Goal: Information Seeking & Learning: Find specific fact

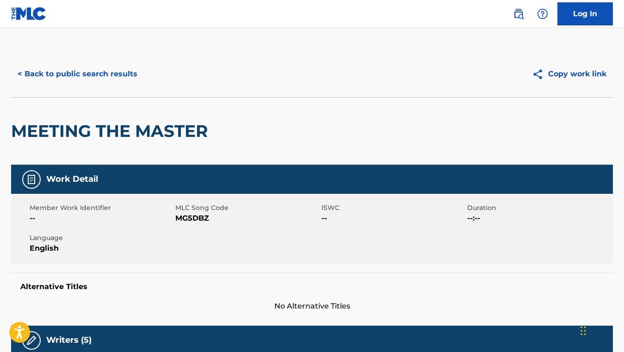
click at [76, 69] on button "< Back to public search results" at bounding box center [77, 73] width 133 height 23
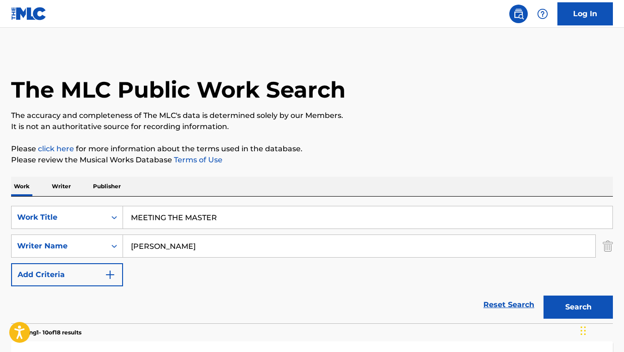
scroll to position [176, 0]
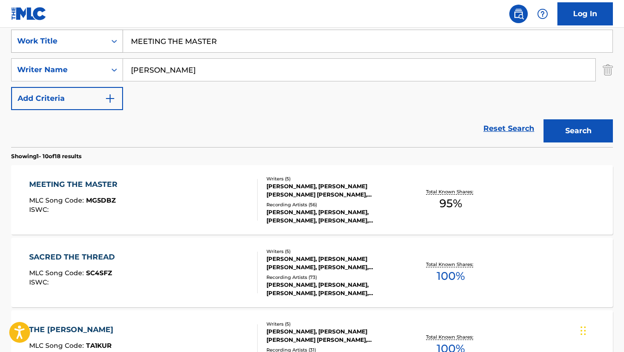
drag, startPoint x: 226, startPoint y: 46, endPoint x: 121, endPoint y: 32, distance: 105.8
click at [121, 32] on div "SearchWithCriteria8f597fae-8ecf-46c4-b6a6-51ec9f03bffb Work Title MEETING THE M…" at bounding box center [312, 41] width 602 height 23
paste input "WALKIN' MY BABY BACK HOME"
type input "WALKIN' MY BABY BACK HOME"
drag, startPoint x: 191, startPoint y: 71, endPoint x: 96, endPoint y: 63, distance: 96.1
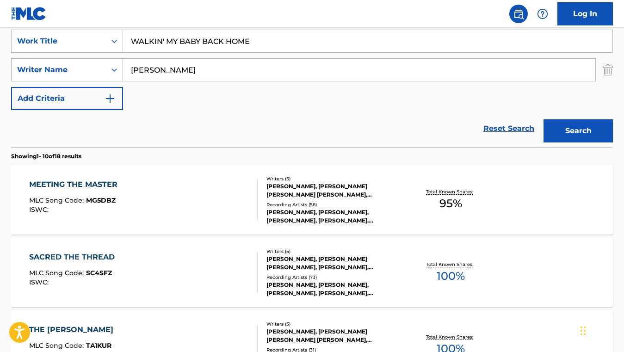
click at [96, 63] on div "SearchWithCriteriafea1ea7a-dc82-4859-897b-2aaf843c1a77 Writer Name [PERSON_NAME]" at bounding box center [312, 69] width 602 height 23
paste input "[PERSON_NAME]"
type input "[PERSON_NAME]"
click at [543, 119] on button "Search" at bounding box center [577, 130] width 69 height 23
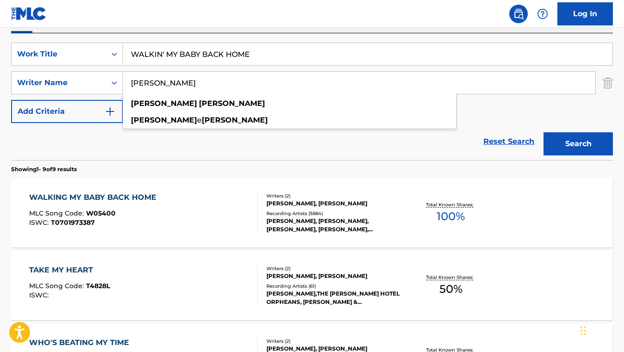
scroll to position [164, 0]
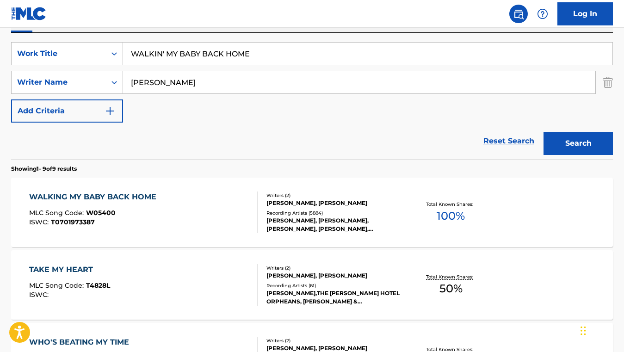
click at [233, 205] on div "WALKING MY BABY BACK HOME MLC Song Code : W05400 ISWC : T0701973387" at bounding box center [143, 212] width 228 height 42
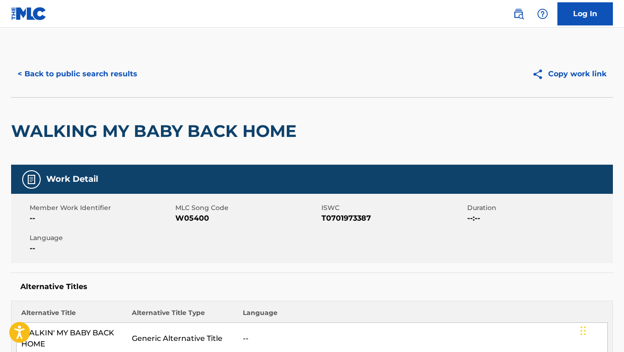
click at [81, 76] on button "< Back to public search results" at bounding box center [77, 73] width 133 height 23
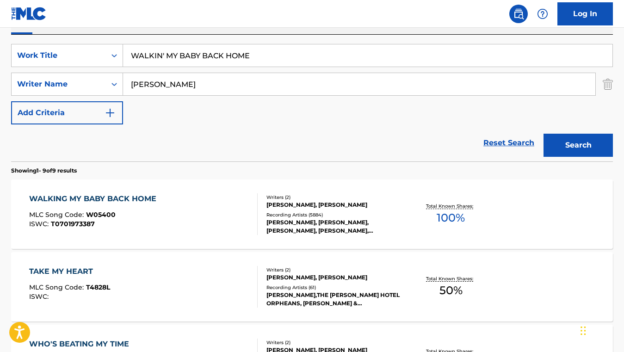
scroll to position [160, 0]
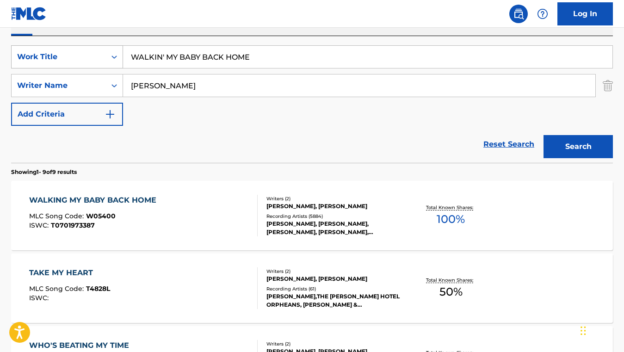
drag, startPoint x: 253, startPoint y: 58, endPoint x: 122, endPoint y: 50, distance: 131.6
click at [122, 50] on div "SearchWithCriteria8f597fae-8ecf-46c4-b6a6-51ec9f03bffb Work Title WALKIN' MY BA…" at bounding box center [312, 56] width 602 height 23
paste input "BECAUSE HE LIVES"
type input "BECAUSE HE LIVES"
click at [113, 140] on div "Reset Search Search" at bounding box center [312, 144] width 602 height 37
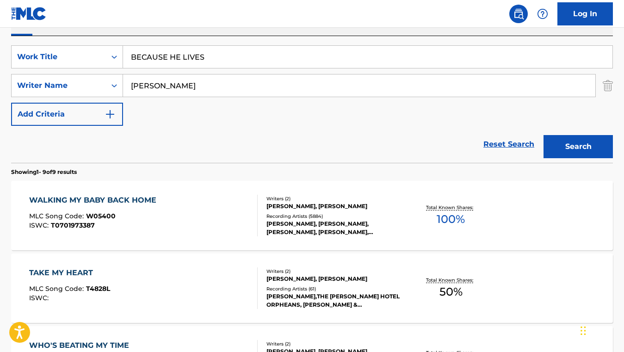
drag, startPoint x: 195, startPoint y: 89, endPoint x: 110, endPoint y: 72, distance: 86.8
click at [110, 72] on div "SearchWithCriteria8f597fae-8ecf-46c4-b6a6-51ec9f03bffb Work Title BECAUSE HE LI…" at bounding box center [312, 85] width 602 height 80
paste input "[PERSON_NAME]"
type input "[PERSON_NAME]"
click at [543, 135] on button "Search" at bounding box center [577, 146] width 69 height 23
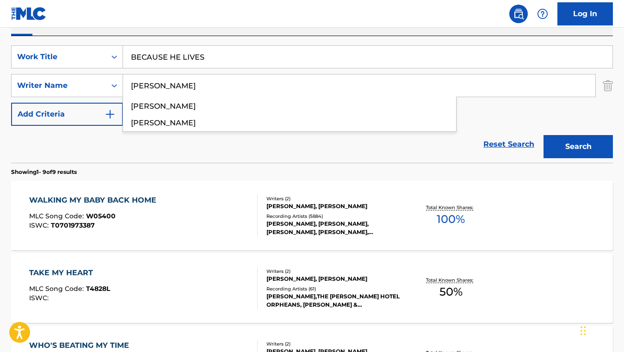
scroll to position [80, 0]
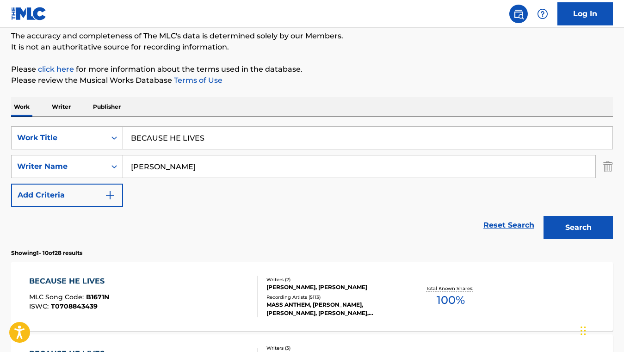
click at [117, 302] on div "BECAUSE HE LIVES MLC Song Code : B1671N ISWC : T0708843439" at bounding box center [143, 297] width 228 height 42
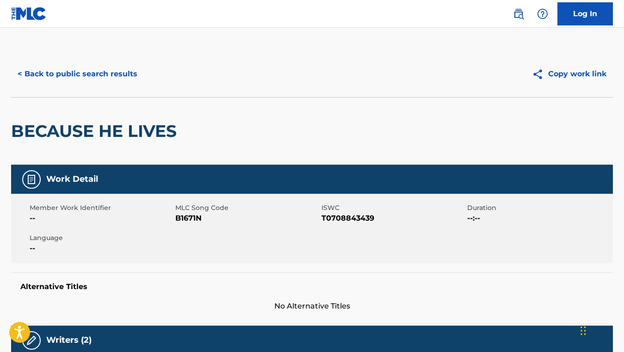
click at [60, 71] on button "< Back to public search results" at bounding box center [77, 73] width 133 height 23
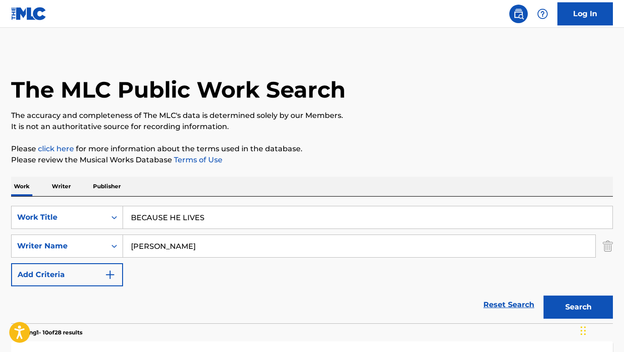
scroll to position [80, 0]
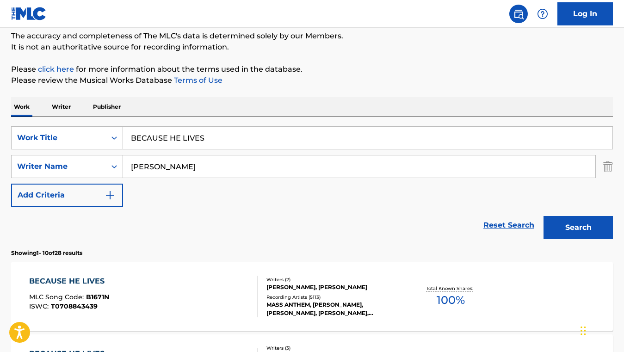
drag, startPoint x: 217, startPoint y: 145, endPoint x: 132, endPoint y: 129, distance: 86.0
click at [132, 129] on input "BECAUSE HE LIVES" at bounding box center [367, 138] width 489 height 22
paste input "GREAT IS THY FAITHFULNES"
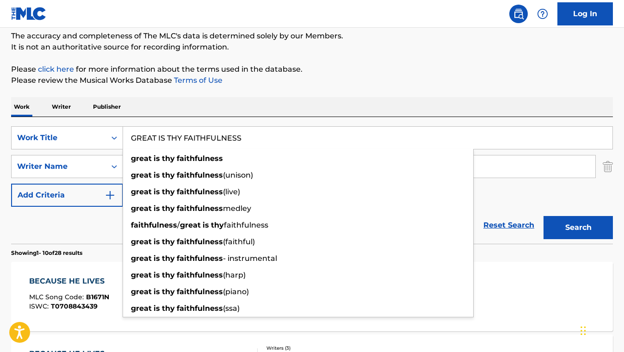
type input "GREAT IS THY FAITHFULNESS"
click at [96, 234] on div "Reset Search Search" at bounding box center [312, 225] width 602 height 37
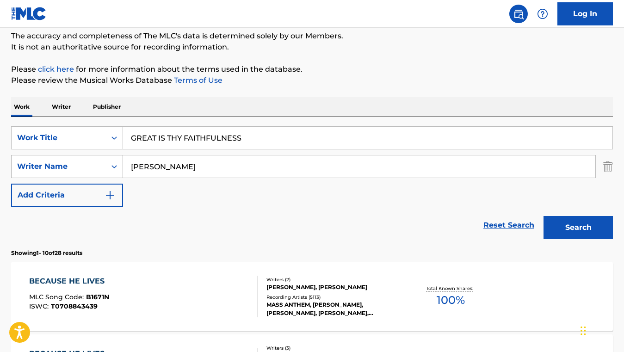
drag, startPoint x: 210, startPoint y: 169, endPoint x: 97, endPoint y: 163, distance: 113.0
click at [97, 163] on div "SearchWithCriteriafea1ea7a-dc82-4859-897b-2aaf843c1a77 Writer Name [PERSON_NAME]" at bounding box center [312, 166] width 602 height 23
paste input "[PERSON_NAME]"
type input "[PERSON_NAME]"
click at [543, 216] on button "Search" at bounding box center [577, 227] width 69 height 23
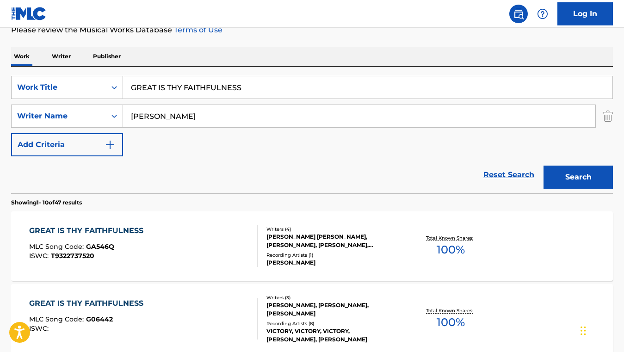
scroll to position [134, 0]
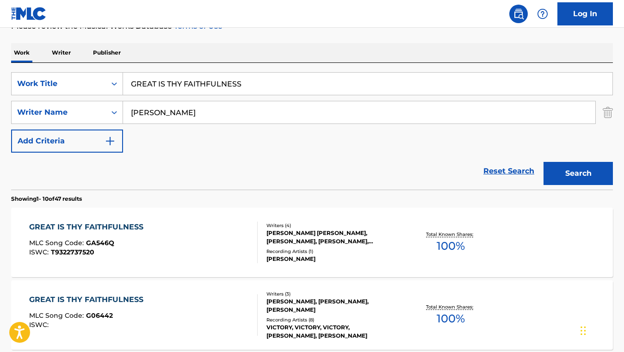
click at [206, 236] on div "GREAT IS THY FAITHFULNESS MLC Song Code : GA546Q ISWC : T9322737520" at bounding box center [143, 243] width 228 height 42
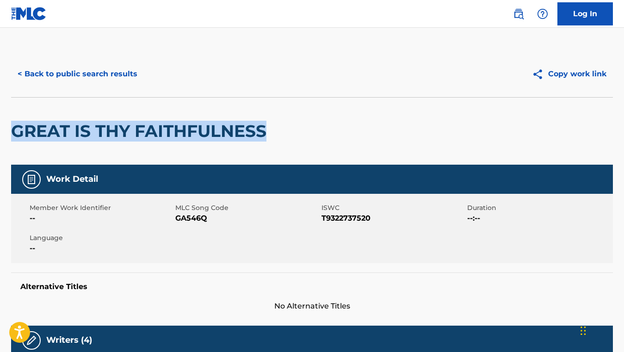
drag, startPoint x: 262, startPoint y: 128, endPoint x: 15, endPoint y: 129, distance: 247.0
click at [15, 129] on h2 "GREAT IS THY FAITHFULNESS" at bounding box center [141, 131] width 260 height 21
copy h2 "GREAT IS THY FAITHFULNESS"
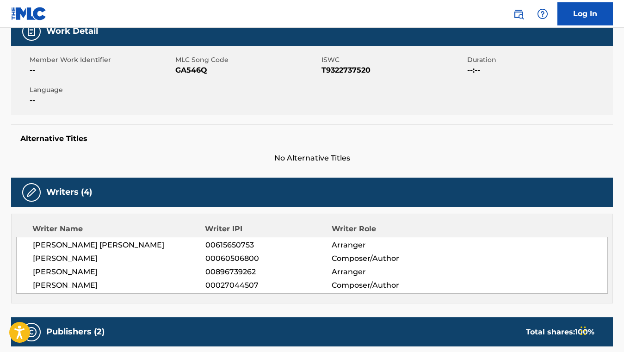
scroll to position [259, 0]
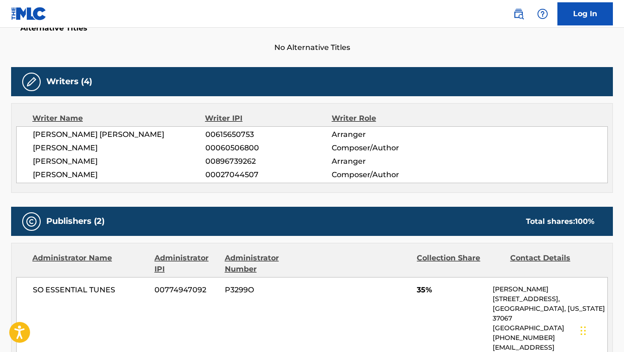
drag, startPoint x: 124, startPoint y: 176, endPoint x: 34, endPoint y: 176, distance: 90.2
click at [34, 176] on span "[PERSON_NAME]" at bounding box center [119, 174] width 173 height 11
copy span "[PERSON_NAME]"
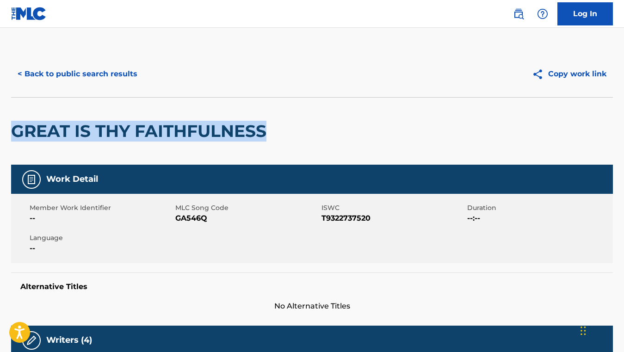
click at [121, 70] on button "< Back to public search results" at bounding box center [77, 73] width 133 height 23
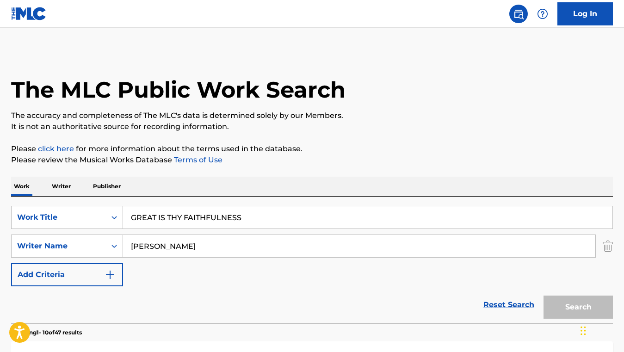
scroll to position [131, 0]
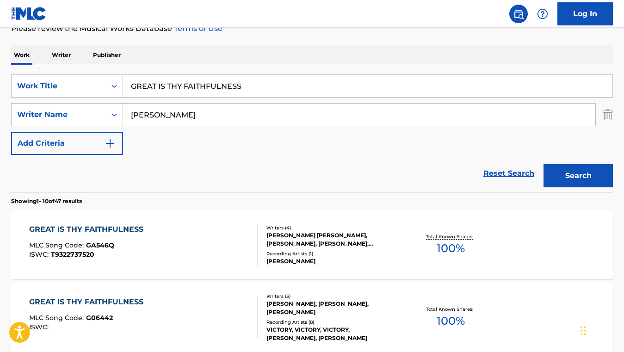
drag, startPoint x: 247, startPoint y: 86, endPoint x: 123, endPoint y: 75, distance: 124.0
click at [123, 75] on input "GREAT IS THY FAITHFULNESS" at bounding box center [367, 86] width 489 height 22
paste input "HOW GREAT THOU ART"
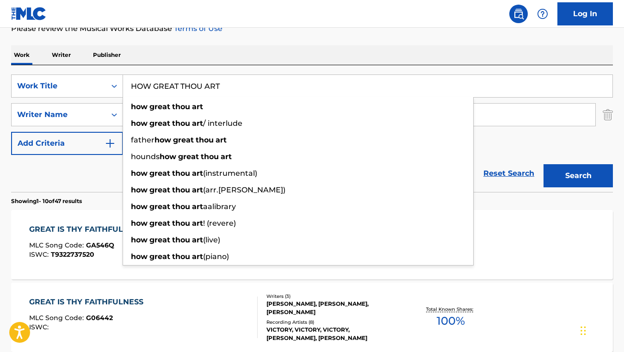
type input "HOW GREAT THOU ART"
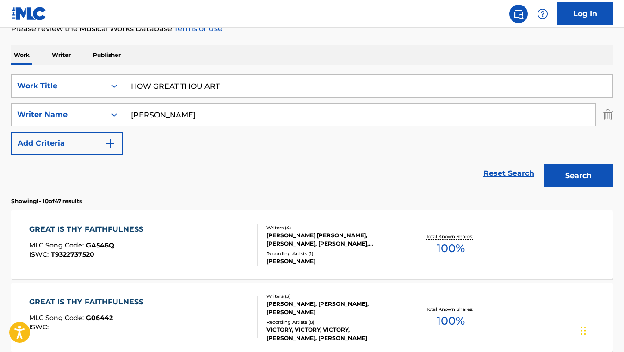
click at [87, 162] on div "Reset Search Search" at bounding box center [312, 173] width 602 height 37
drag, startPoint x: 216, startPoint y: 113, endPoint x: 124, endPoint y: 106, distance: 92.3
click at [124, 106] on input "[PERSON_NAME]" at bounding box center [359, 115] width 472 height 22
paste input "[PERSON_NAME]"
type input "[PERSON_NAME]"
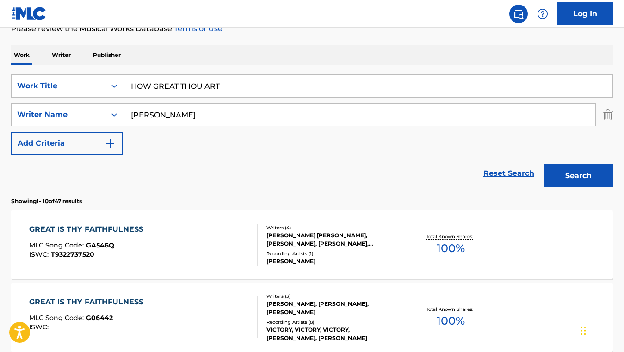
click at [543, 164] on button "Search" at bounding box center [577, 175] width 69 height 23
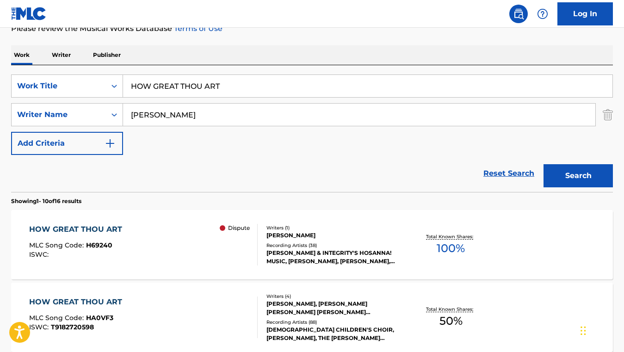
click at [165, 222] on div "HOW GREAT THOU ART MLC Song Code : H69240 ISWC : Dispute Writers ( 1 ) [PERSON_…" at bounding box center [312, 244] width 602 height 69
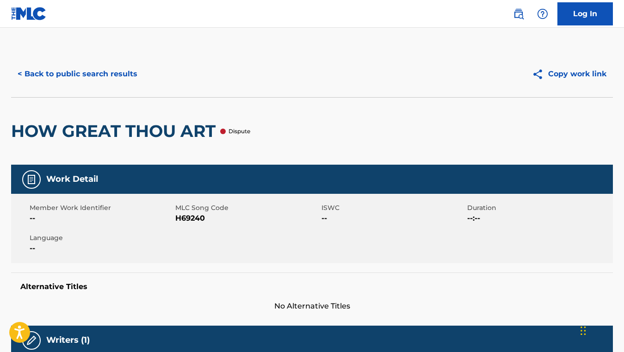
click at [98, 79] on button "< Back to public search results" at bounding box center [77, 73] width 133 height 23
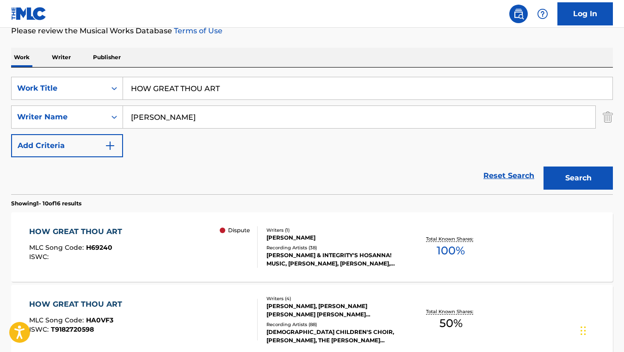
scroll to position [128, 0]
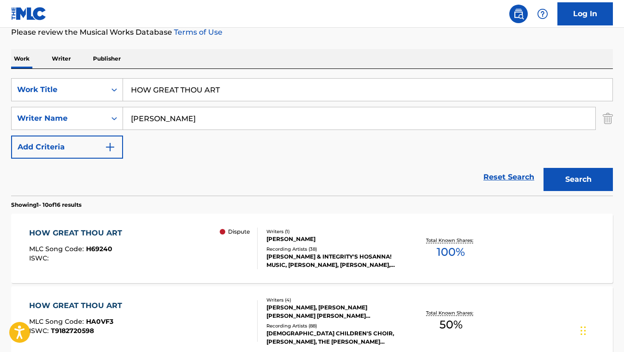
drag, startPoint x: 225, startPoint y: 89, endPoint x: 132, endPoint y: 89, distance: 93.0
click at [132, 89] on input "HOW GREAT THOU ART" at bounding box center [367, 90] width 489 height 22
paste input "RAINBOW"
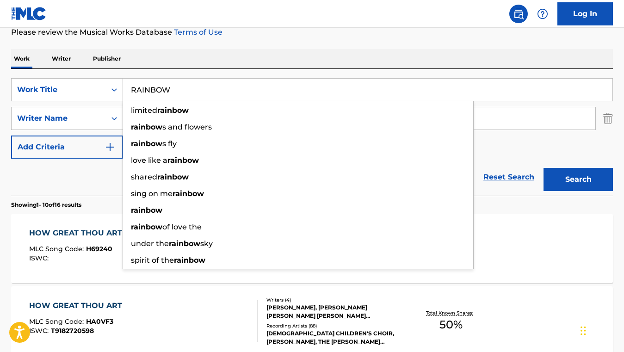
type input "RAINBOW"
click at [95, 167] on div "Reset Search Search" at bounding box center [312, 177] width 602 height 37
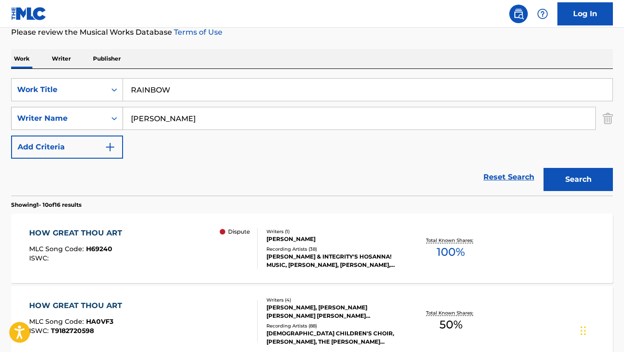
drag, startPoint x: 196, startPoint y: 122, endPoint x: 119, endPoint y: 110, distance: 77.7
click at [119, 110] on div "SearchWithCriteriafea1ea7a-dc82-4859-897b-2aaf843c1a77 Writer Name [PERSON_NAME]" at bounding box center [312, 118] width 602 height 23
paste input "[PERSON_NAME]"
type input "[PERSON_NAME]"
click at [543, 168] on button "Search" at bounding box center [577, 179] width 69 height 23
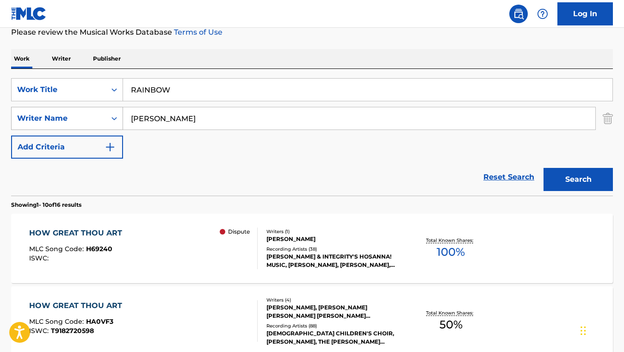
scroll to position [80, 0]
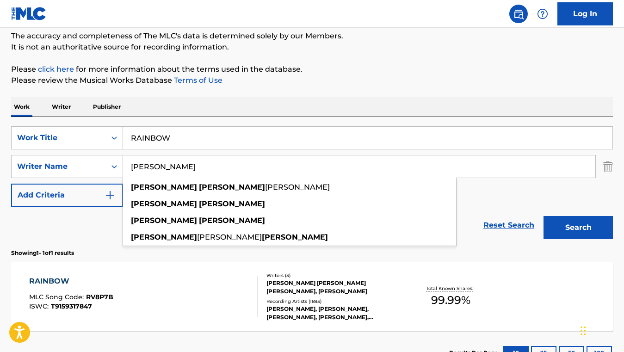
click at [123, 289] on div "RAINBOW MLC Song Code : RV8P7B ISWC : T9159317847" at bounding box center [143, 297] width 228 height 42
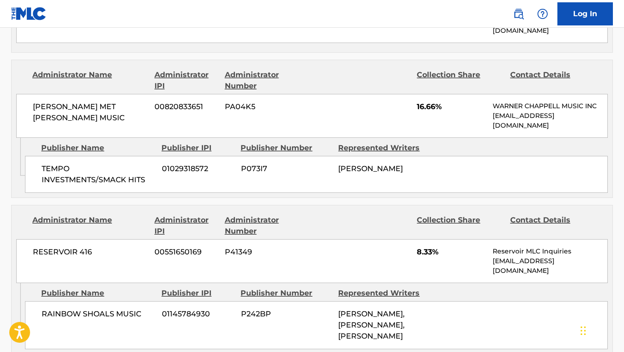
scroll to position [864, 0]
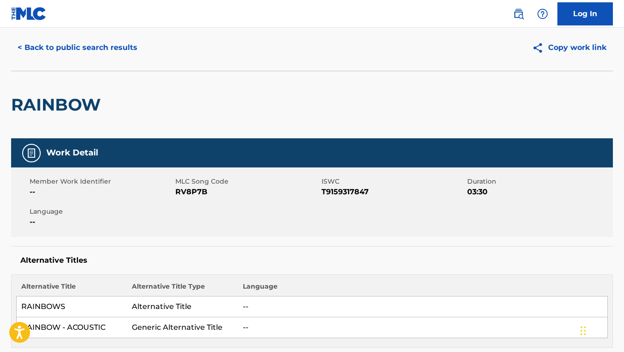
click at [123, 39] on button "< Back to public search results" at bounding box center [77, 47] width 133 height 23
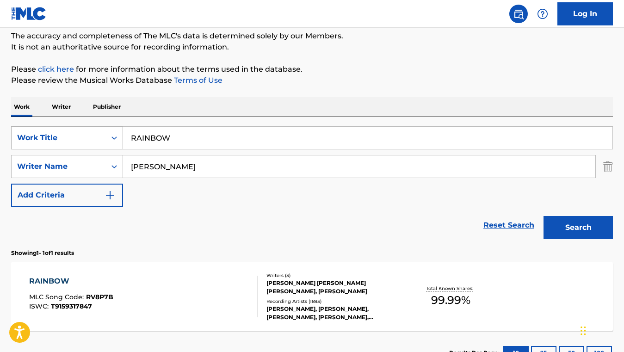
drag, startPoint x: 202, startPoint y: 142, endPoint x: 115, endPoint y: 140, distance: 87.4
click at [115, 140] on div "SearchWithCriteria8f597fae-8ecf-46c4-b6a6-51ec9f03bffb Work Title RAINBOW" at bounding box center [312, 137] width 602 height 23
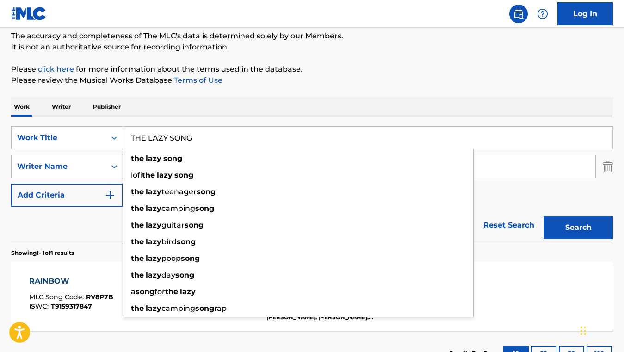
type input "THE LAZY SONG"
click at [237, 114] on div "Work Writer Publisher" at bounding box center [312, 106] width 602 height 19
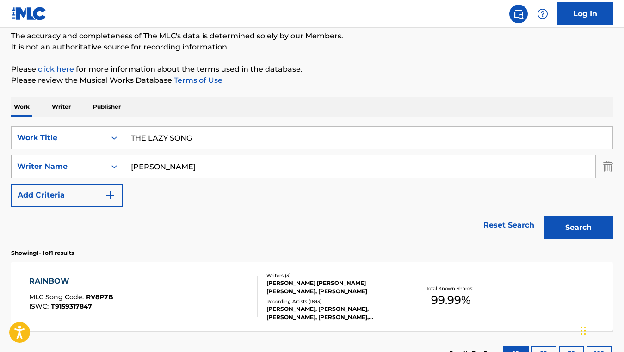
drag, startPoint x: 210, startPoint y: 167, endPoint x: 121, endPoint y: 161, distance: 89.9
click at [121, 161] on div "SearchWithCriteriafea1ea7a-dc82-4859-897b-2aaf843c1a77 Writer Name [PERSON_NAME]" at bounding box center [312, 166] width 602 height 23
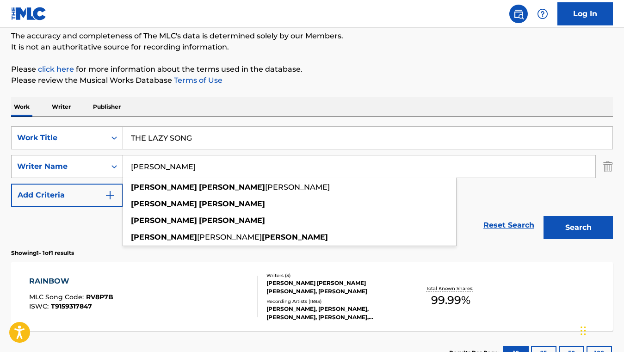
paste input "[PERSON_NAME]"
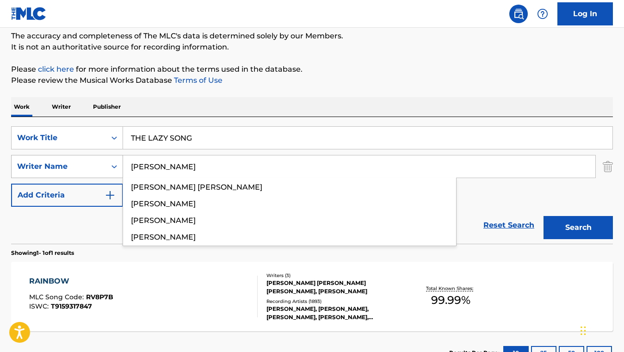
type input "[PERSON_NAME]"
click at [543, 216] on button "Search" at bounding box center [577, 227] width 69 height 23
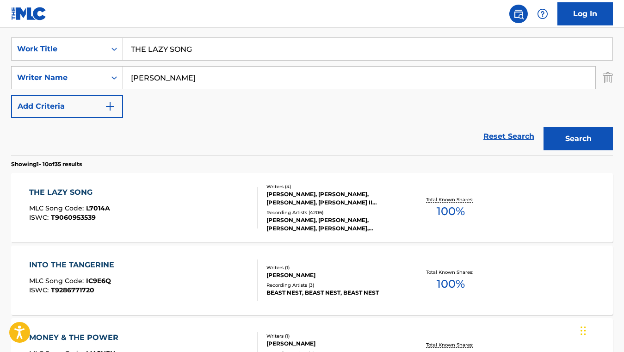
scroll to position [172, 0]
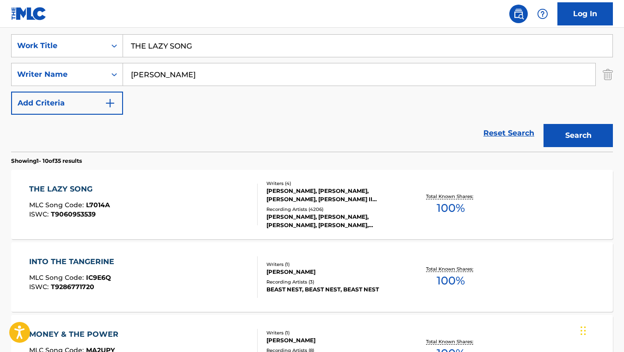
click at [179, 216] on div "THE LAZY SONG MLC Song Code : L7014A ISWC : T9060953539" at bounding box center [143, 205] width 228 height 42
